Goal: Task Accomplishment & Management: Manage account settings

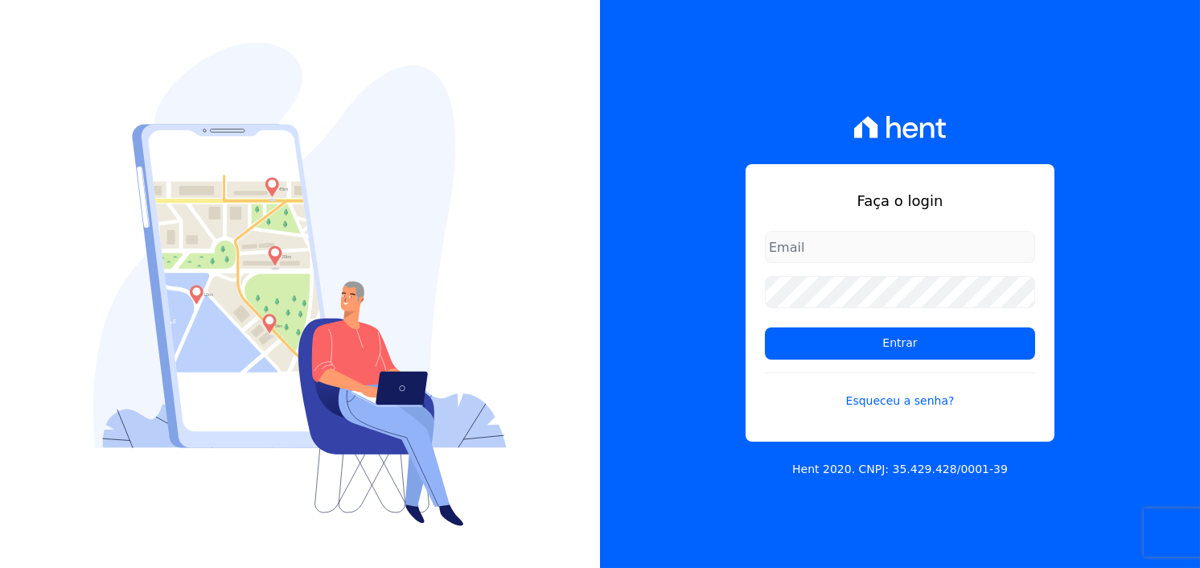
type input "rafael.souza@quattroconstrutora.com.br"
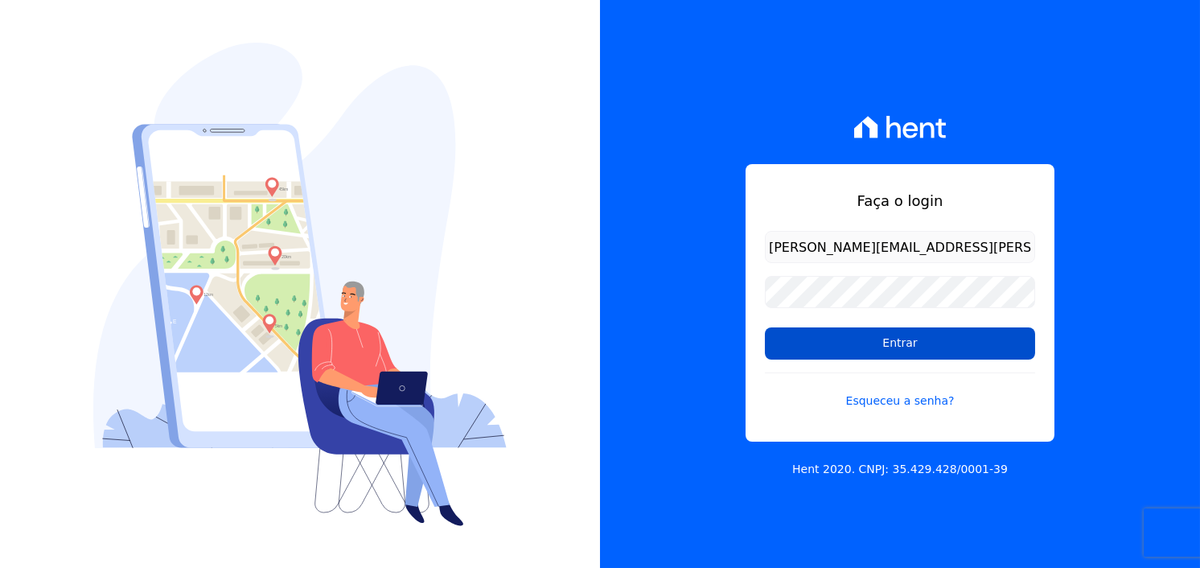
click at [969, 339] on input "Entrar" at bounding box center [900, 343] width 270 height 32
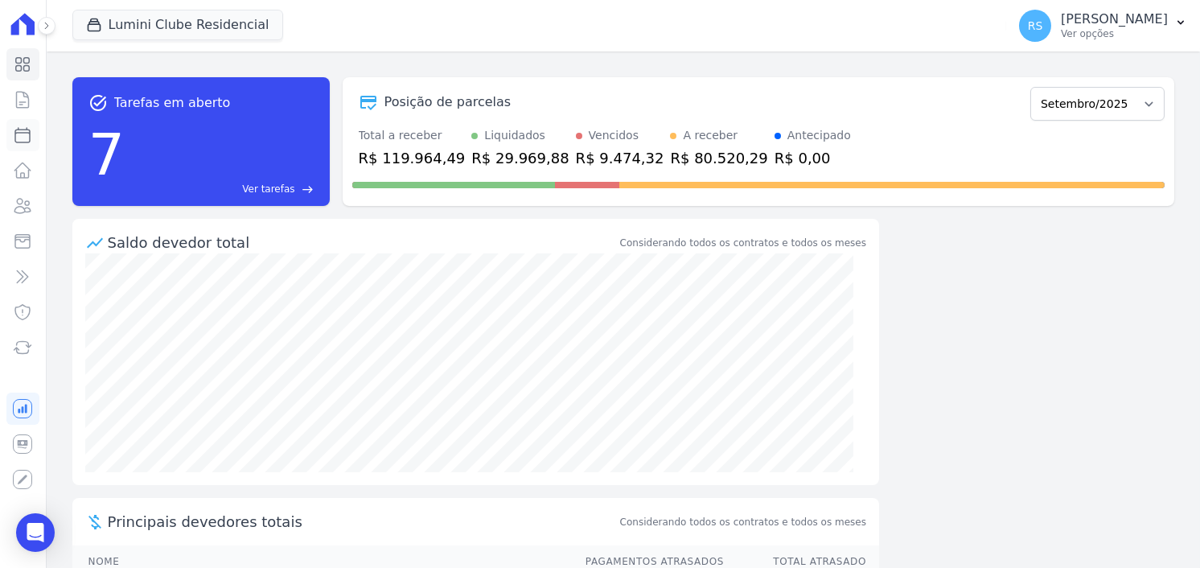
click at [23, 136] on icon at bounding box center [22, 134] width 19 height 19
select select
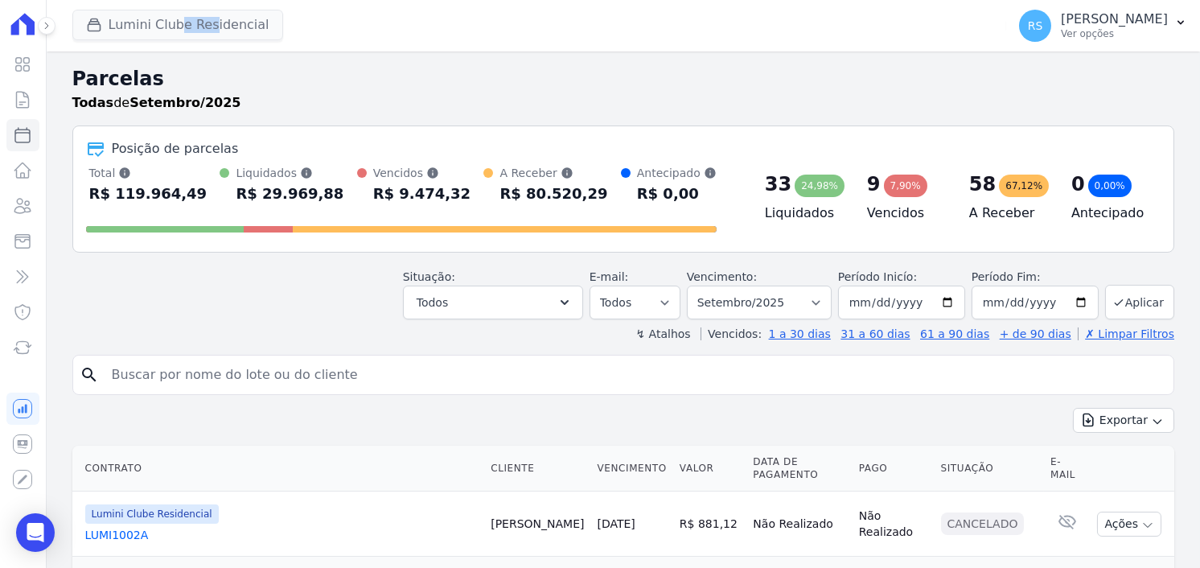
click at [142, 14] on div "Lumini Clube Residencial Quattro Lumini Clube Residencial Lumini Residencial 3 …" at bounding box center [536, 25] width 928 height 53
click at [146, 31] on button "Lumini Clube Residencial" at bounding box center [177, 25] width 211 height 31
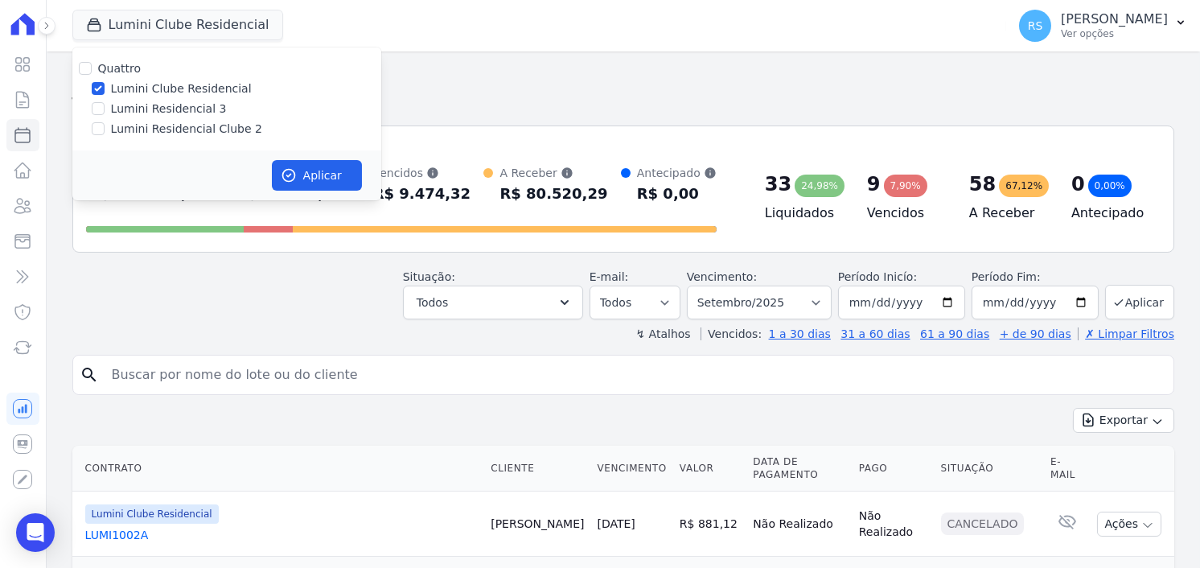
click at [182, 131] on label "Lumini Residencial Clube 2" at bounding box center [186, 129] width 151 height 17
click at [105, 131] on input "Lumini Residencial Clube 2" at bounding box center [98, 128] width 13 height 13
checkbox input "true"
click at [173, 85] on label "Lumini Clube Residencial" at bounding box center [181, 88] width 141 height 17
click at [105, 85] on input "Lumini Clube Residencial" at bounding box center [98, 88] width 13 height 13
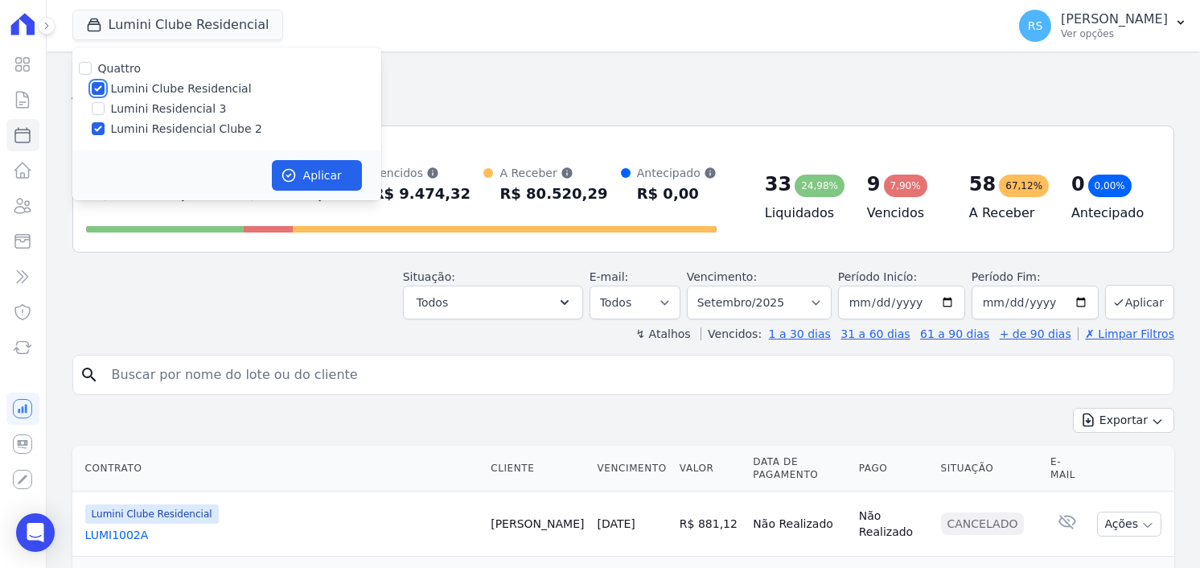
checkbox input "false"
click at [313, 170] on button "Aplicar" at bounding box center [317, 175] width 90 height 31
select select
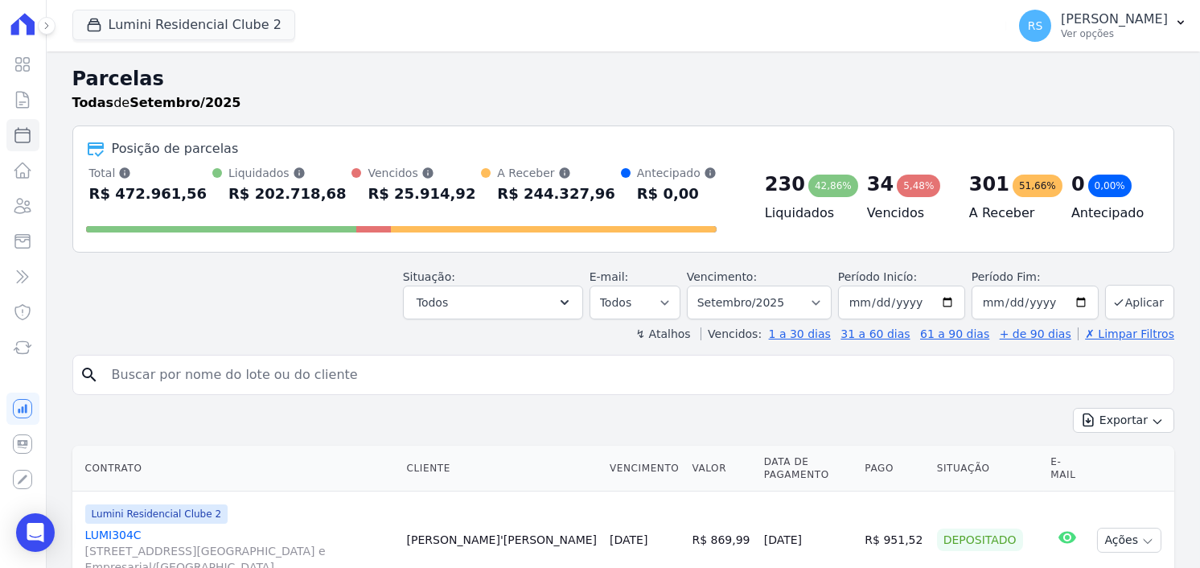
click at [372, 370] on input "search" at bounding box center [634, 375] width 1065 height 32
click at [559, 384] on input "search" at bounding box center [634, 375] width 1065 height 32
paste input "[PERSON_NAME] [PERSON_NAME] PESSOA"
type input "[PERSON_NAME] [PERSON_NAME] PESSOA"
select select
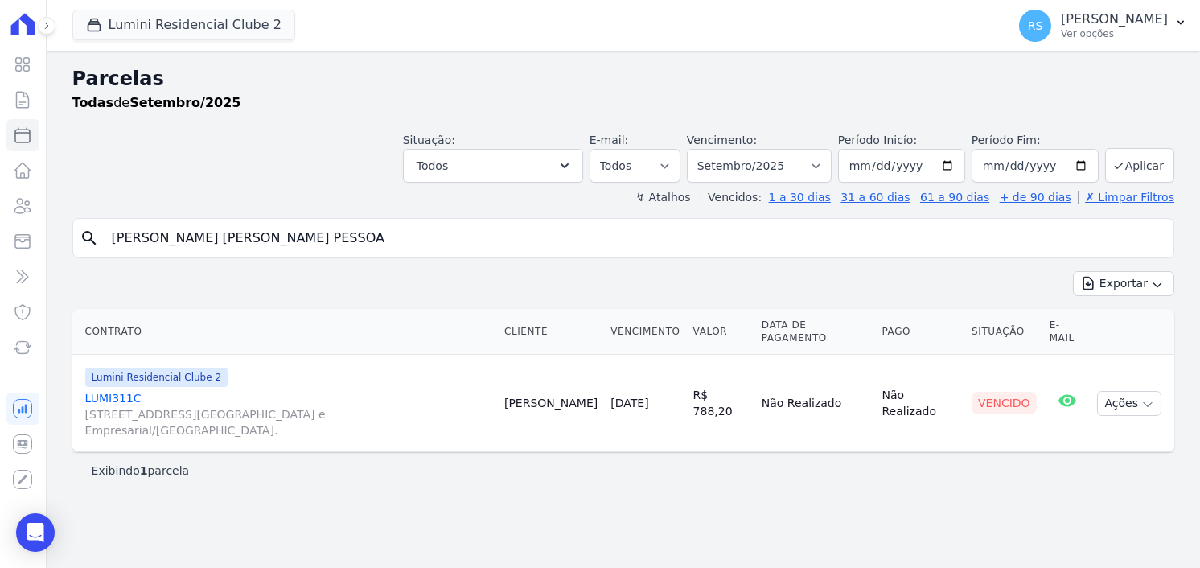
click at [125, 390] on link "LUMI311C [STREET_ADDRESS][GEOGRAPHIC_DATA] e Empresarial/[GEOGRAPHIC_DATA]." at bounding box center [288, 414] width 406 height 48
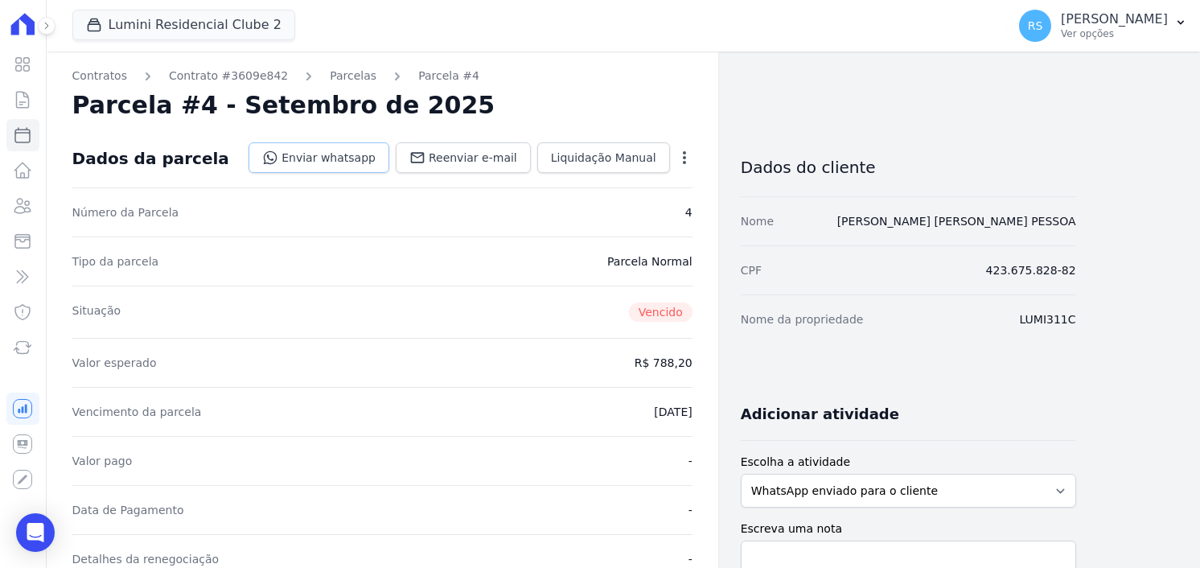
click at [358, 154] on link "Enviar whatsapp" at bounding box center [319, 157] width 141 height 31
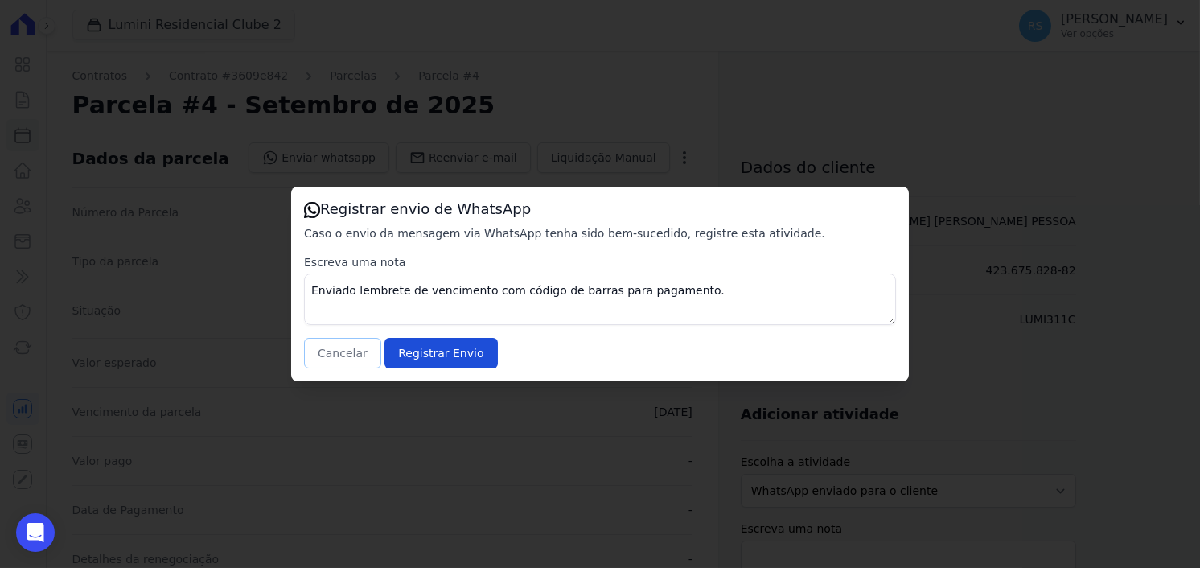
click at [329, 349] on button "Cancelar" at bounding box center [342, 353] width 77 height 31
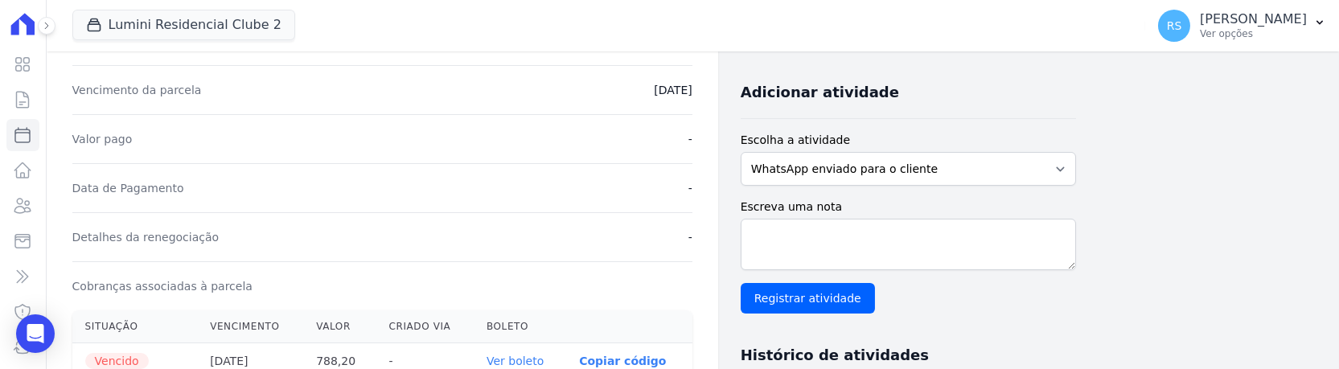
scroll to position [322, 0]
